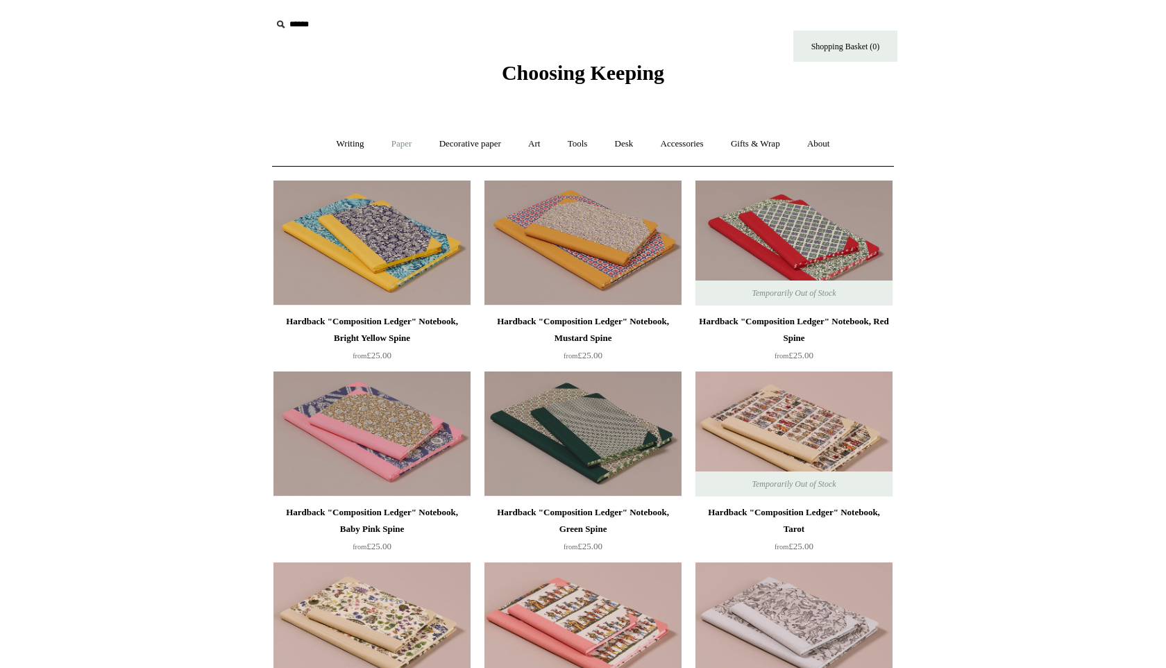
click at [392, 150] on link "Paper +" at bounding box center [402, 144] width 46 height 37
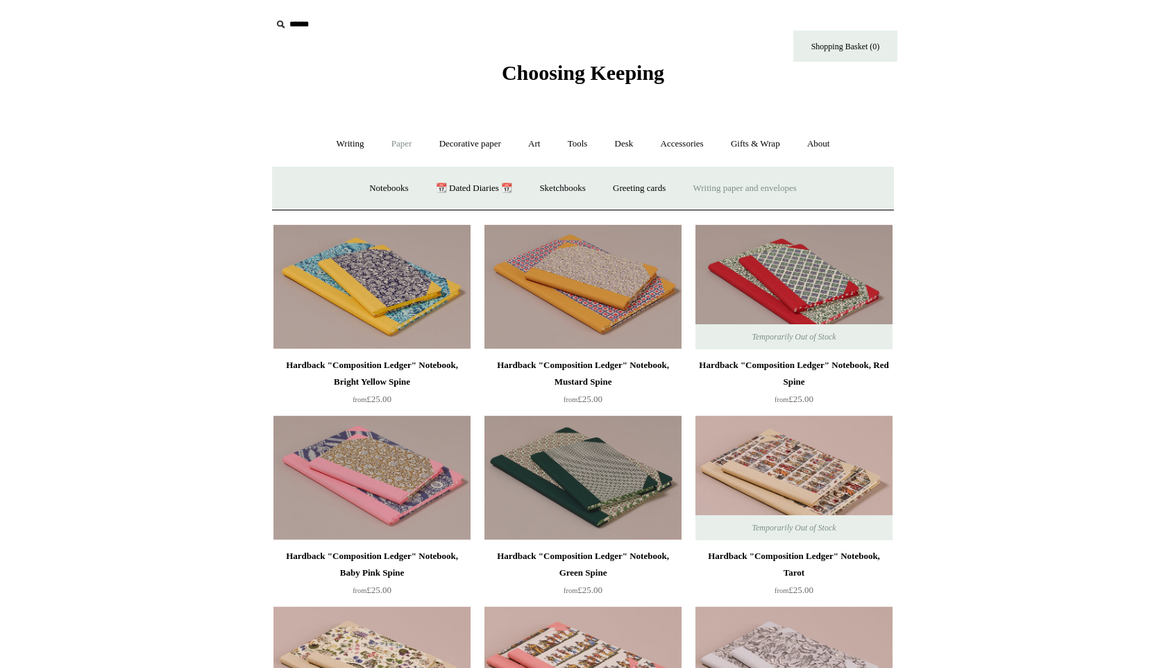
click at [762, 191] on link "Writing paper and envelopes +" at bounding box center [745, 188] width 128 height 37
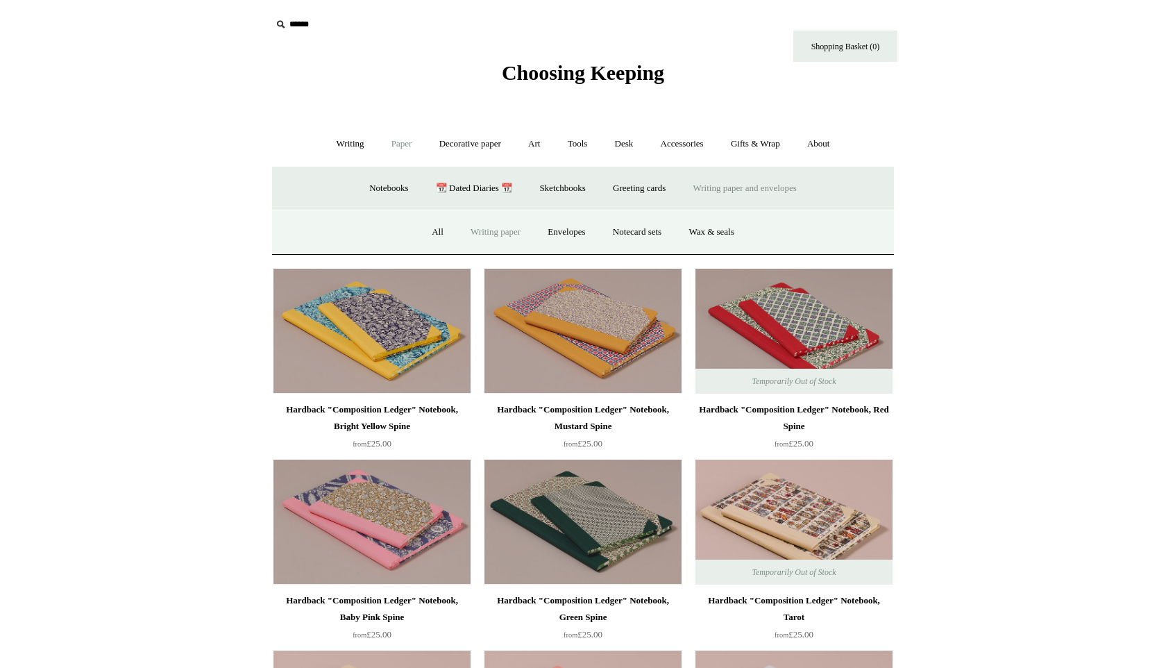
click at [505, 233] on link "Writing paper" at bounding box center [495, 232] width 75 height 37
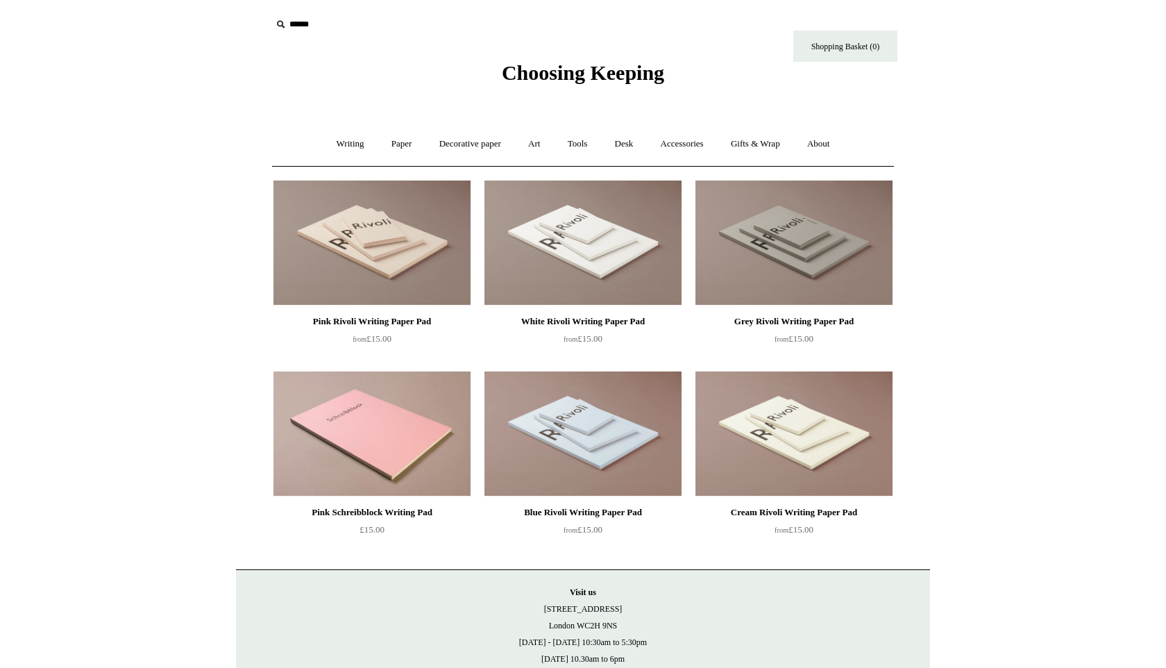
scroll to position [119, 0]
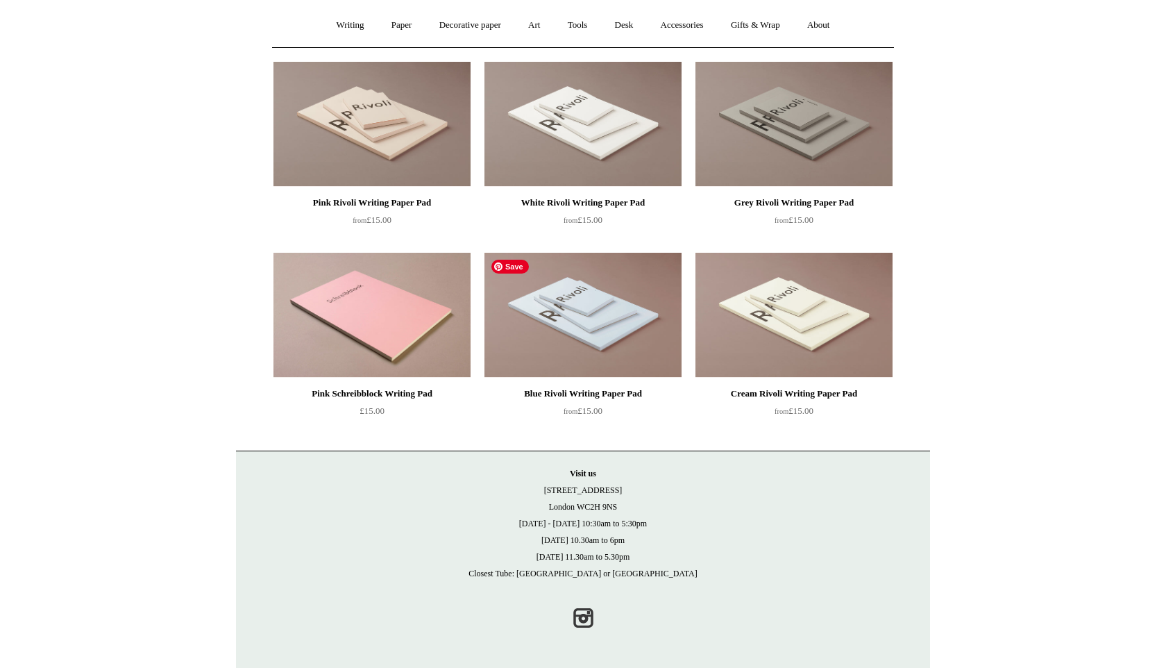
click at [583, 305] on img at bounding box center [583, 315] width 197 height 125
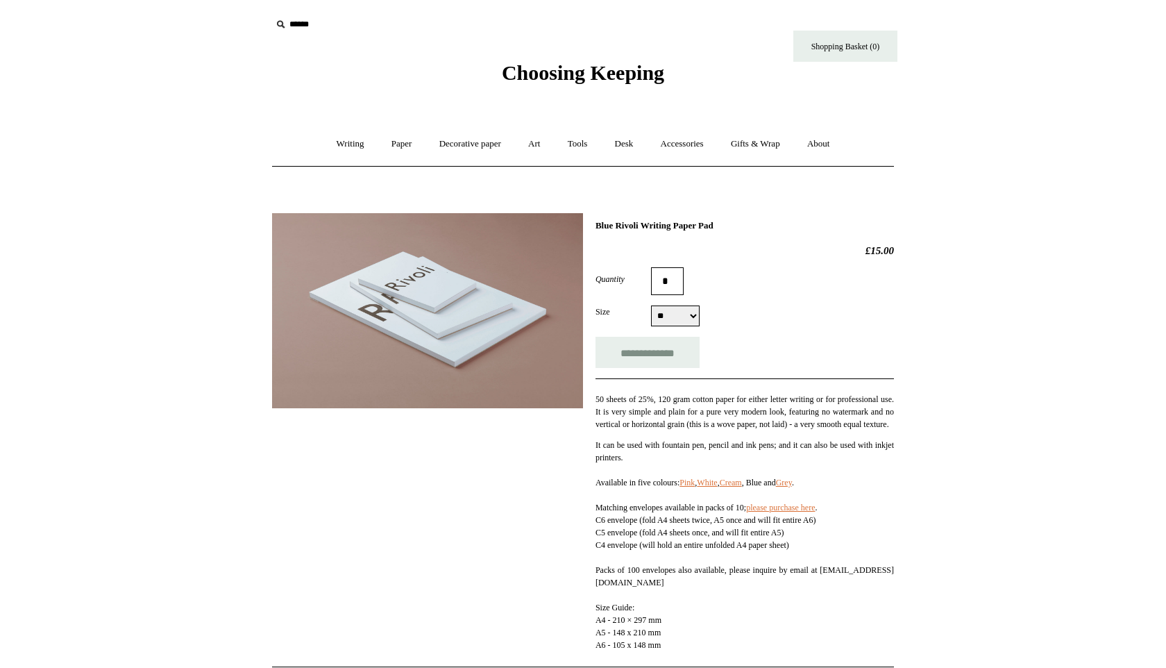
click at [694, 319] on select "** ** **" at bounding box center [675, 315] width 49 height 21
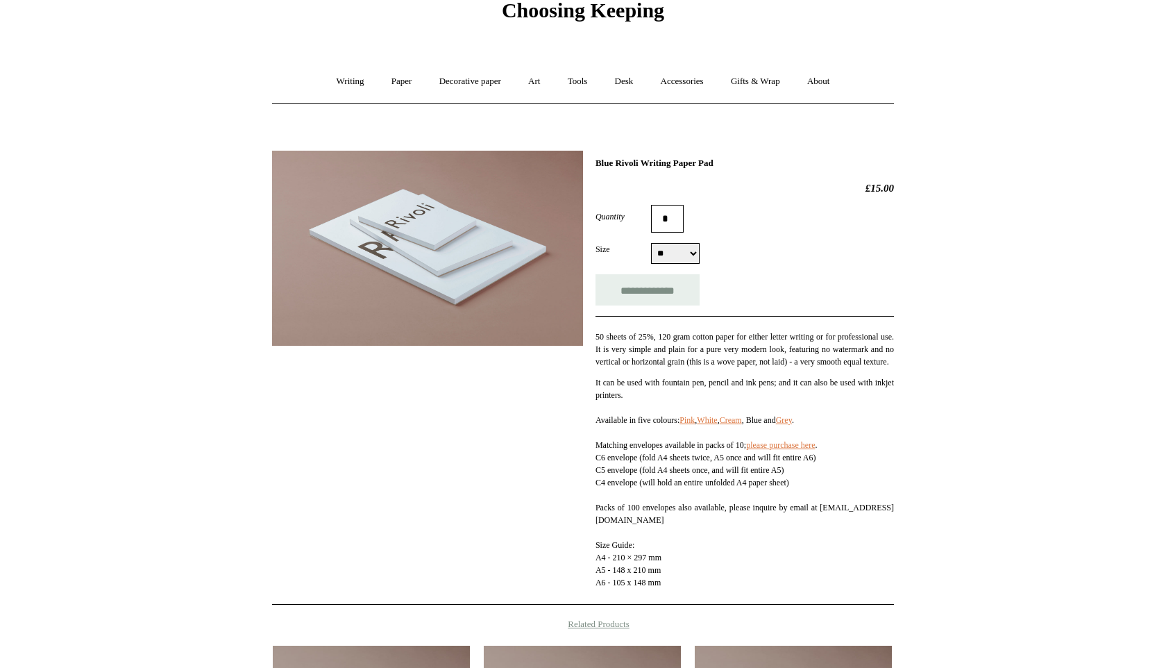
scroll to position [62, 0]
